Goal: Task Accomplishment & Management: Use online tool/utility

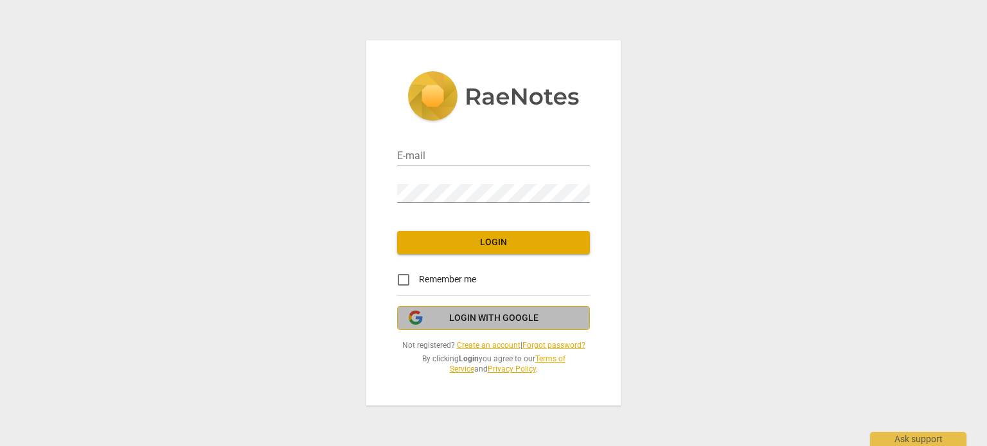
click at [438, 319] on span "Login with Google" at bounding box center [493, 318] width 171 height 13
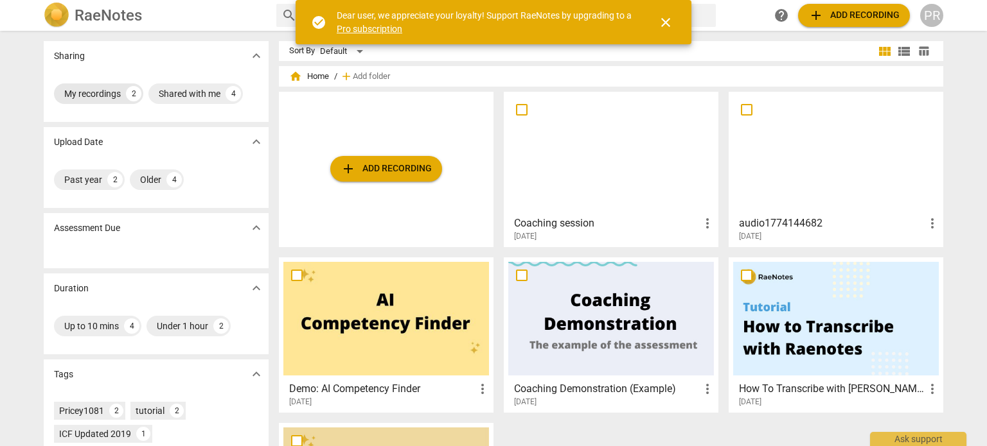
click at [114, 92] on div "My recordings" at bounding box center [92, 93] width 57 height 13
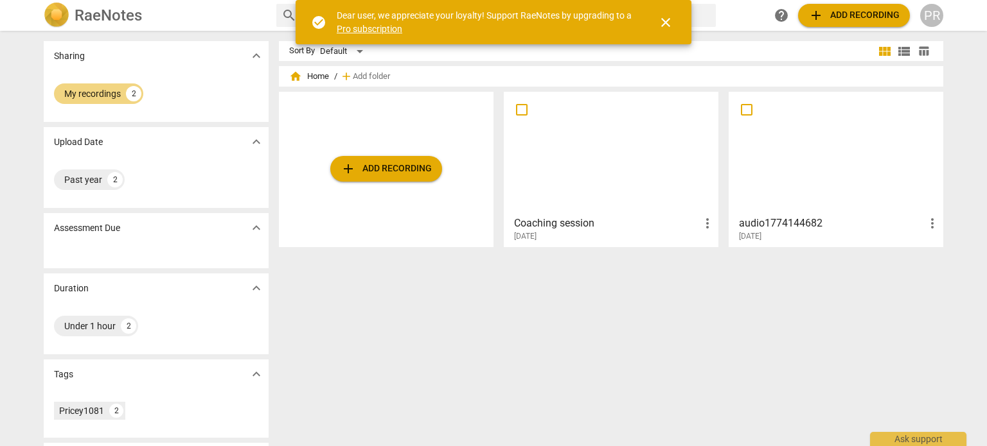
click at [388, 173] on span "add Add recording" at bounding box center [385, 168] width 91 height 15
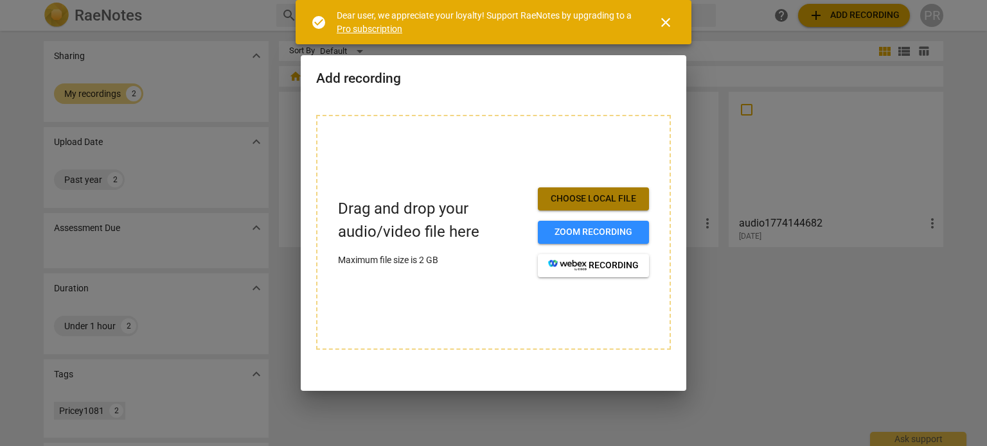
click at [573, 198] on span "Choose local file" at bounding box center [593, 199] width 91 height 13
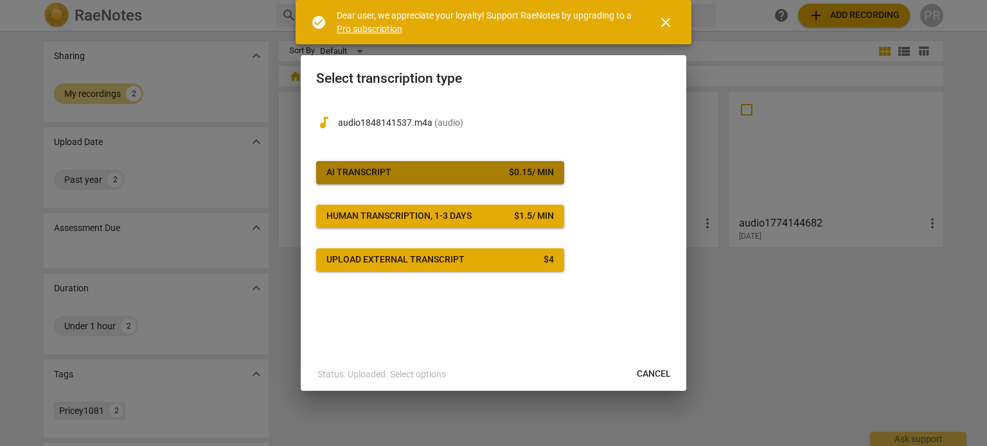
click at [459, 175] on span "AI Transcript $ 0.15 / min" at bounding box center [439, 172] width 227 height 13
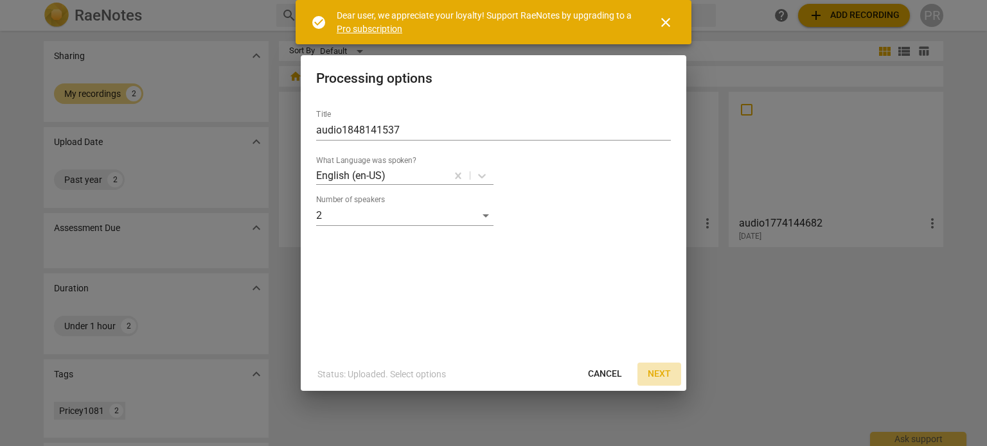
click at [664, 378] on span "Next" at bounding box center [658, 374] width 23 height 13
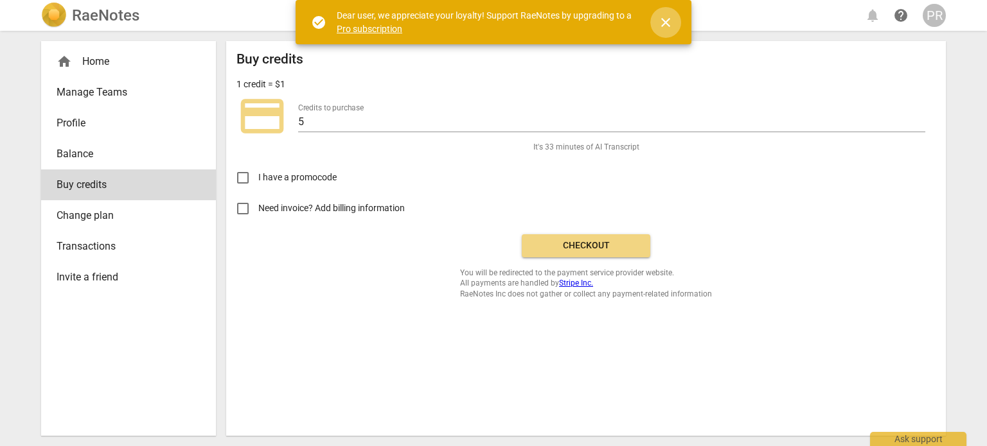
click at [669, 19] on span "close" at bounding box center [665, 22] width 15 height 15
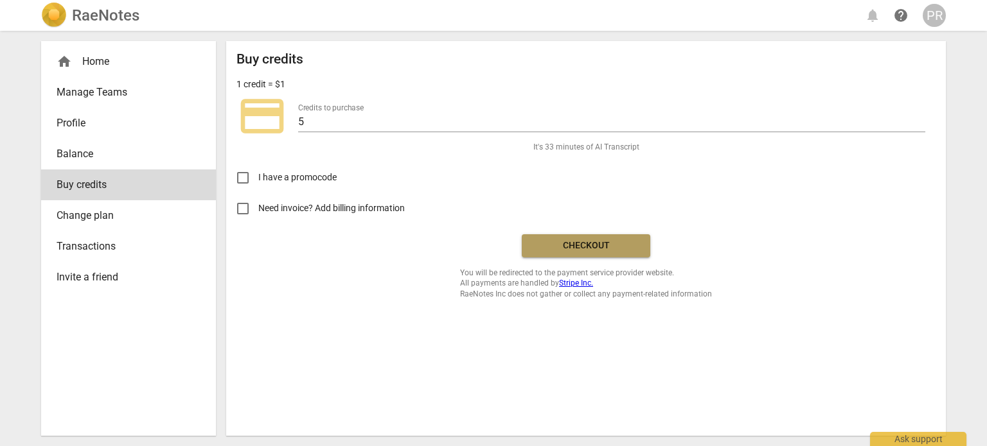
click at [569, 246] on span "Checkout" at bounding box center [586, 246] width 108 height 13
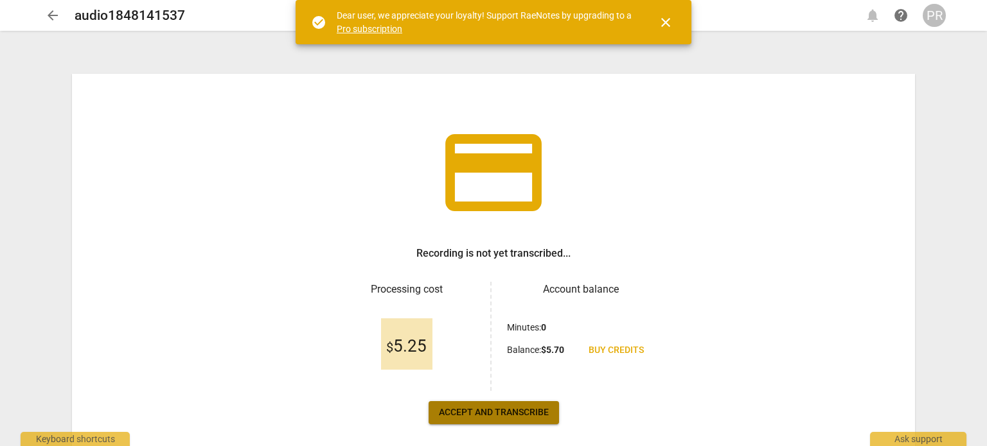
click at [545, 410] on span "Accept and transcribe" at bounding box center [494, 413] width 110 height 13
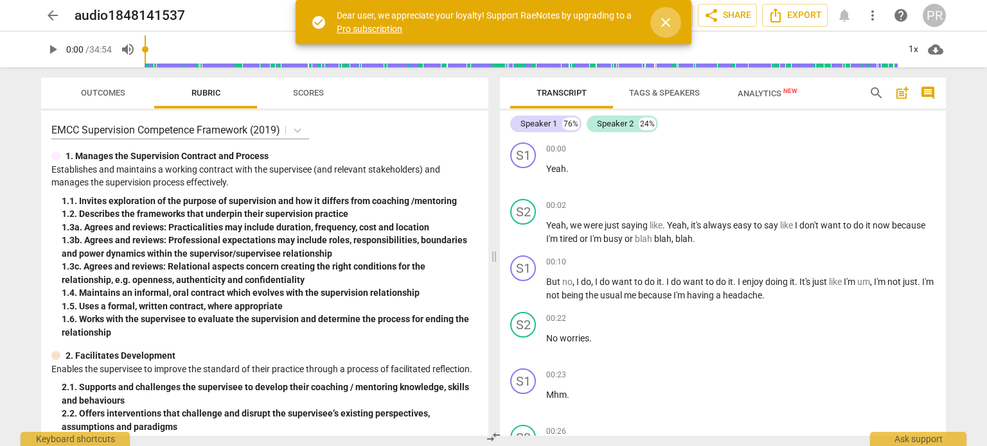
click at [658, 21] on span "close" at bounding box center [665, 22] width 15 height 15
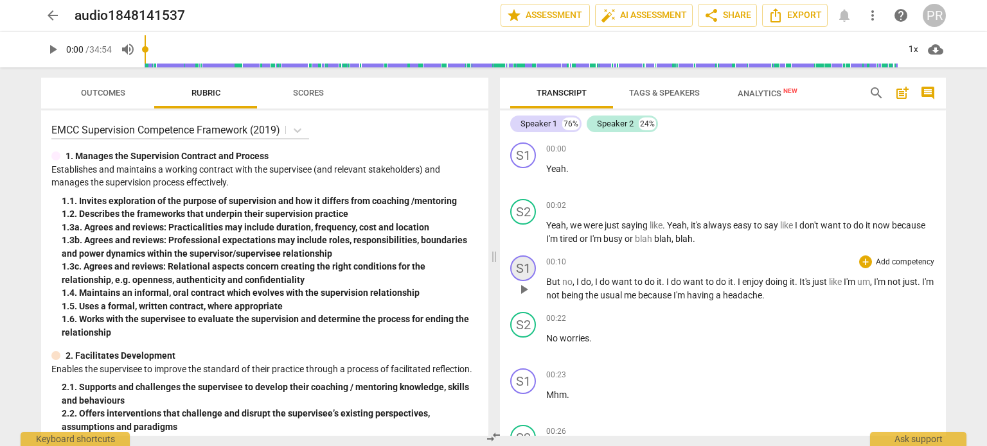
click at [523, 269] on div "S1" at bounding box center [523, 269] width 26 height 26
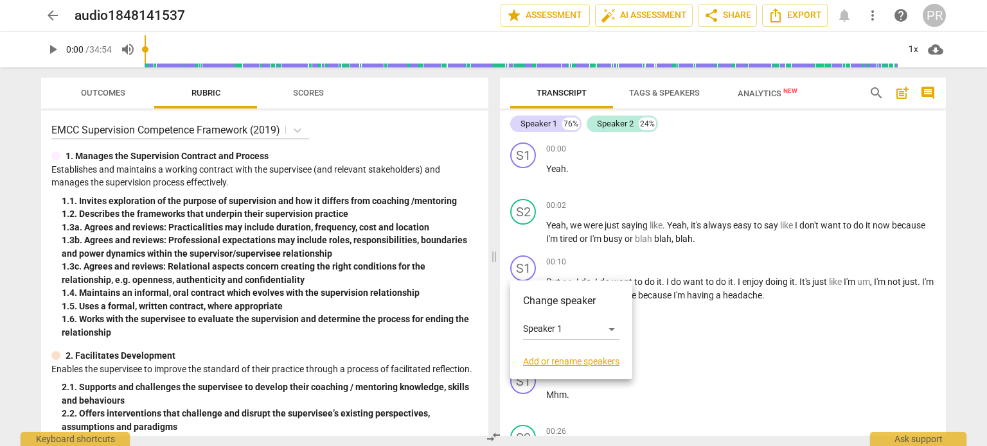
click at [549, 363] on link "Add or rename speakers" at bounding box center [571, 361] width 96 height 10
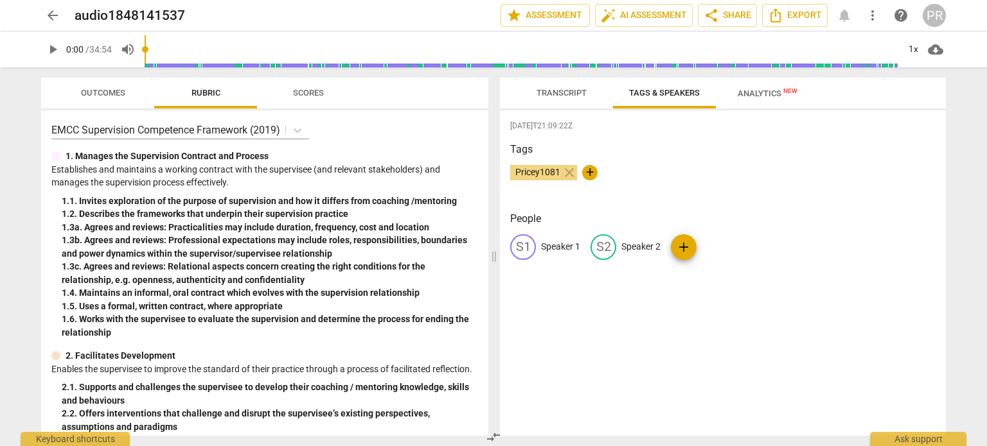
click at [627, 246] on p "Speaker 2" at bounding box center [640, 246] width 39 height 13
type input "Coach"
click at [549, 243] on p "Speaker 1" at bounding box center [560, 246] width 39 height 13
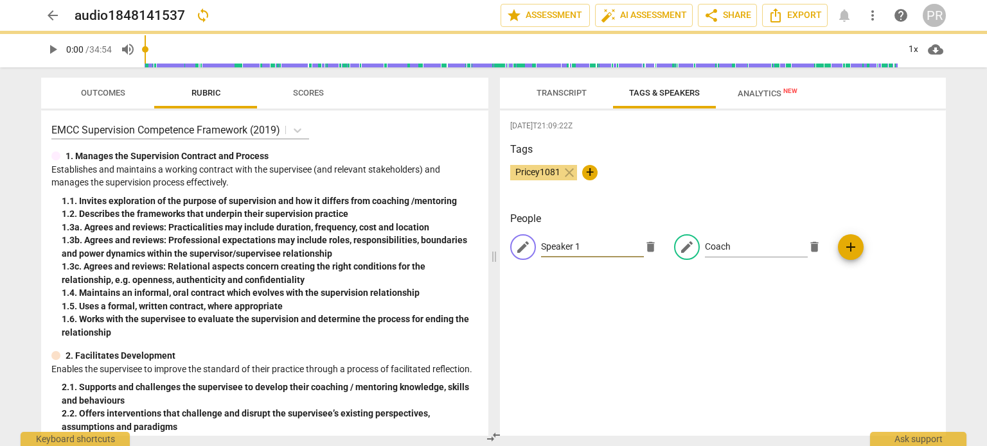
click at [549, 243] on input "Speaker 1" at bounding box center [592, 247] width 103 height 21
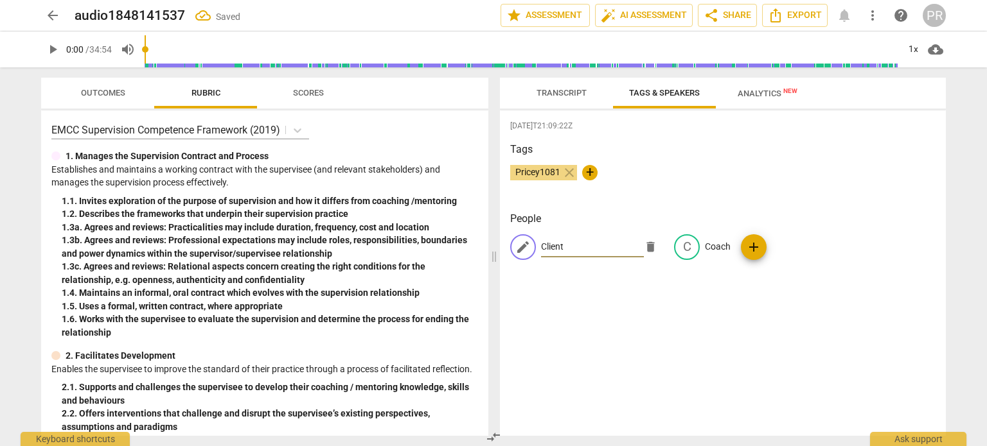
type input "Client"
click at [629, 331] on div "2025-08-17T21:09:22Z Tags Pricey1081 close + People edit Client delete C Coach …" at bounding box center [723, 273] width 446 height 326
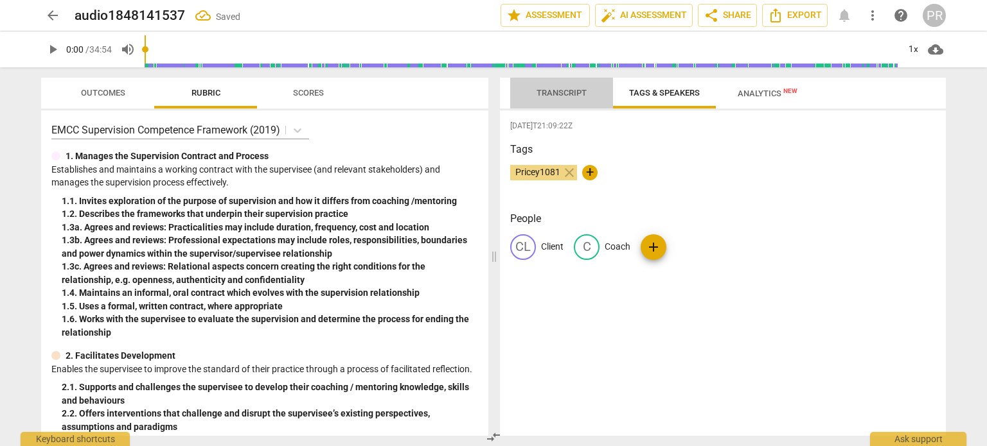
click at [565, 93] on span "Transcript" at bounding box center [561, 93] width 50 height 10
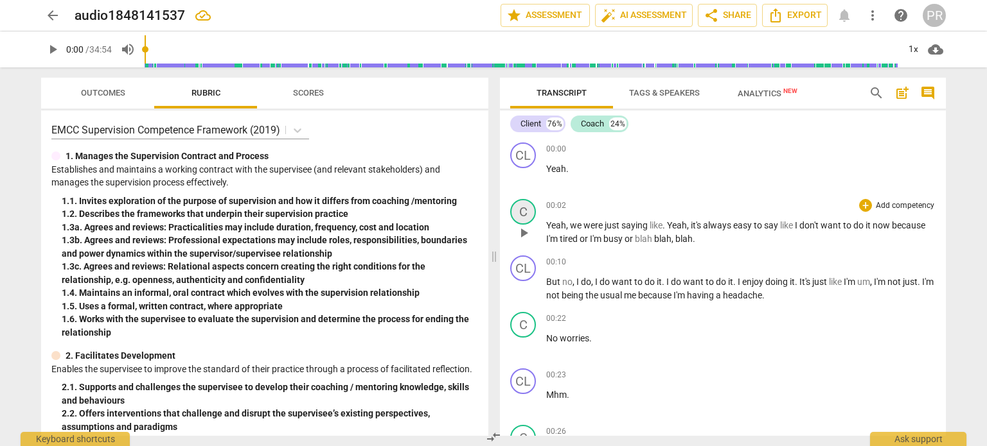
click at [520, 211] on div "C" at bounding box center [523, 212] width 26 height 26
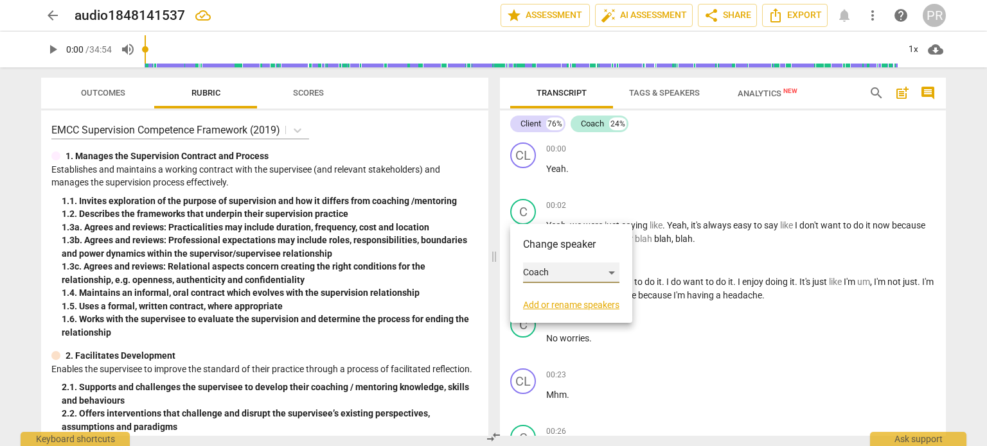
click at [599, 269] on div "Coach" at bounding box center [571, 273] width 96 height 21
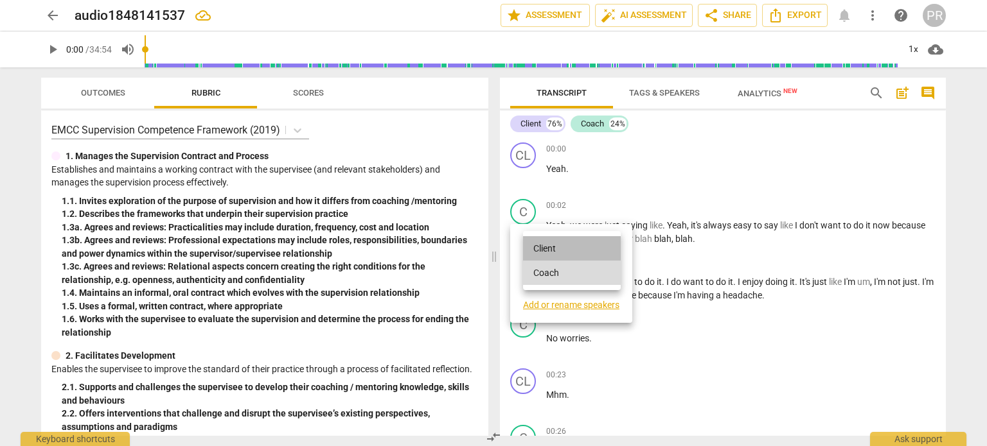
click at [557, 247] on li "Client" at bounding box center [572, 248] width 98 height 24
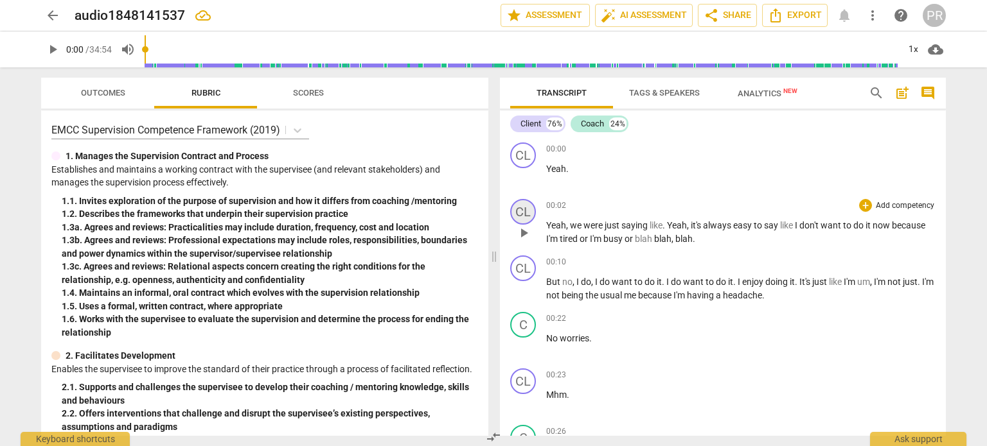
click at [520, 210] on div "CL" at bounding box center [523, 212] width 26 height 26
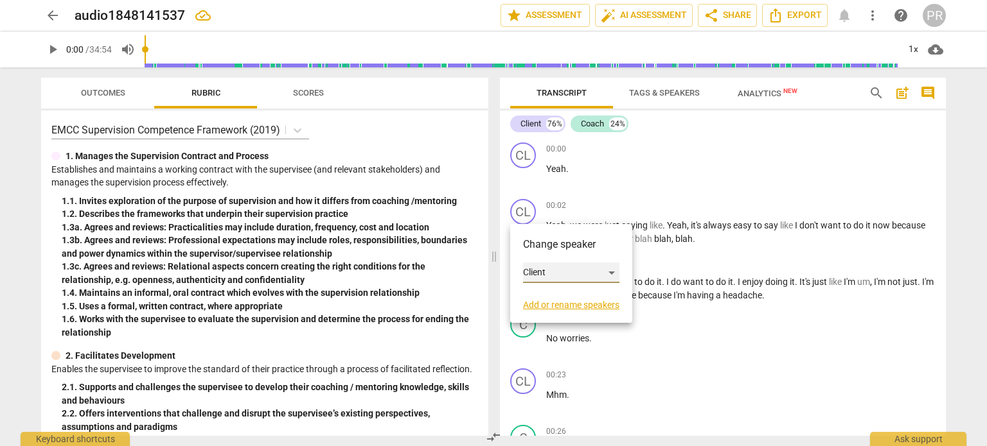
click at [564, 276] on div "Client" at bounding box center [571, 273] width 96 height 21
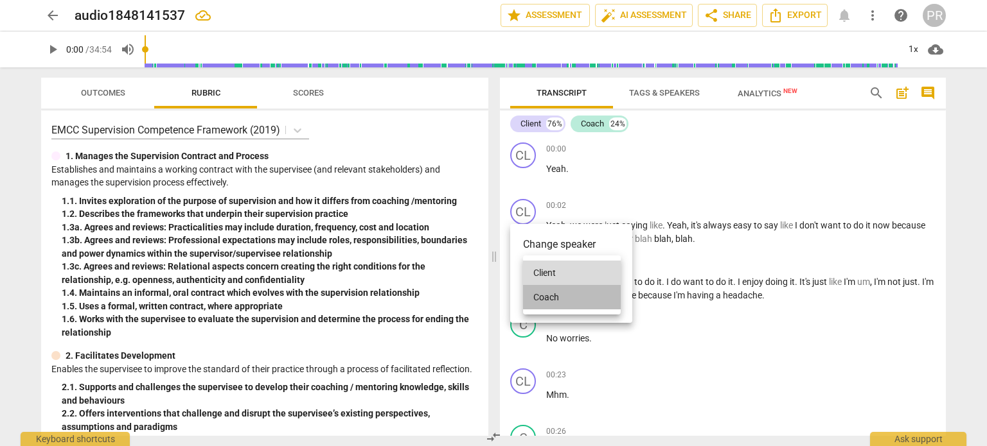
click at [566, 297] on li "Coach" at bounding box center [572, 297] width 98 height 24
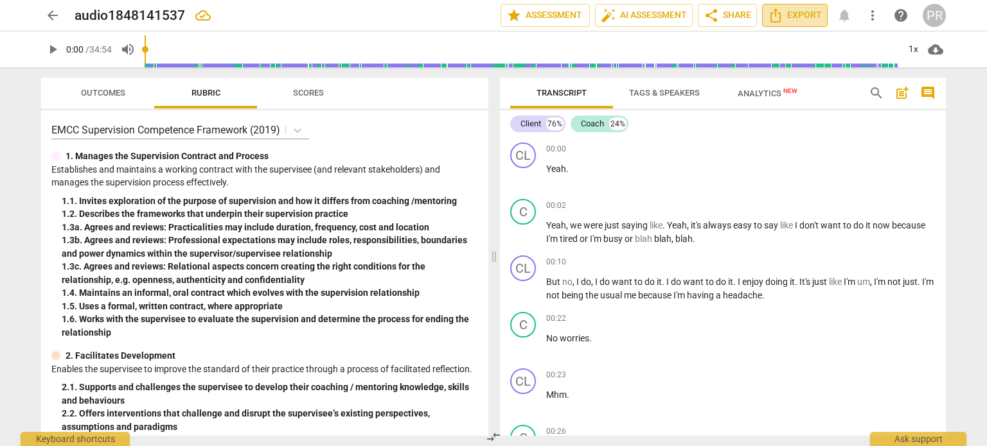
click at [783, 14] on icon "Export" at bounding box center [775, 15] width 15 height 15
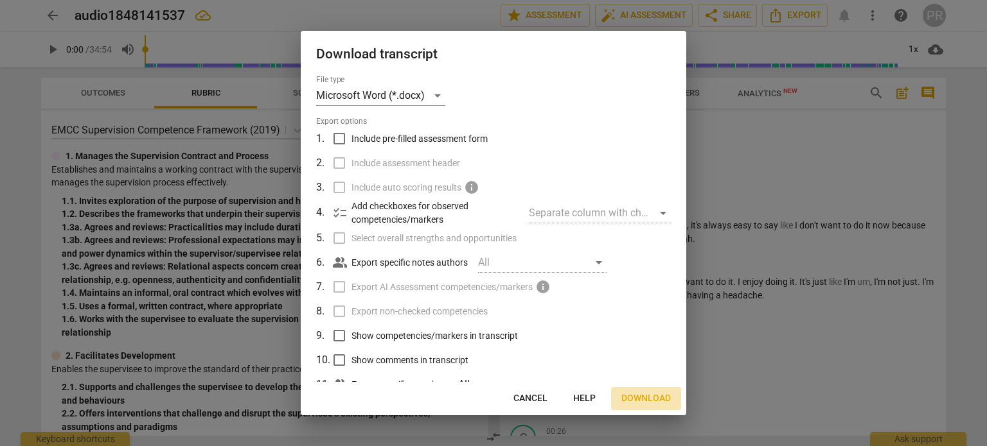
click at [652, 401] on span "Download" at bounding box center [645, 398] width 49 height 13
